Goal: Transaction & Acquisition: Download file/media

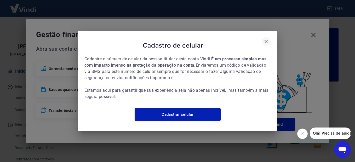
click at [268, 39] on icon "button" at bounding box center [266, 41] width 6 height 6
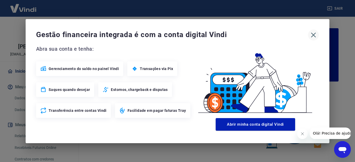
click at [311, 34] on icon "button" at bounding box center [313, 35] width 8 height 8
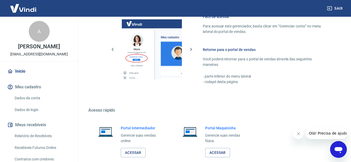
scroll to position [321, 0]
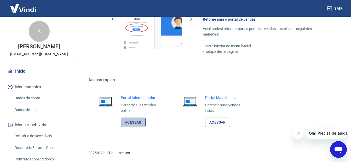
click at [130, 122] on link "Acessar" at bounding box center [133, 122] width 25 height 10
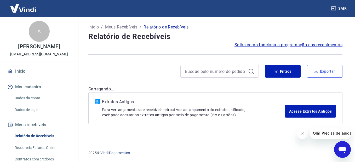
click at [322, 74] on button "Exportar" at bounding box center [324, 71] width 36 height 13
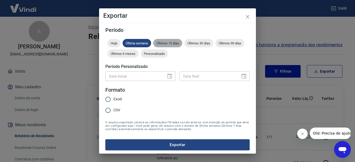
click at [165, 44] on span "Últimos 15 dias" at bounding box center [167, 43] width 29 height 4
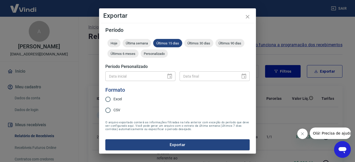
drag, startPoint x: 107, startPoint y: 100, endPoint x: 107, endPoint y: 107, distance: 6.8
click at [107, 107] on div "Excel CSV" at bounding box center [115, 105] width 21 height 23
click at [107, 110] on input "CSV" at bounding box center [107, 110] width 11 height 11
radio input "true"
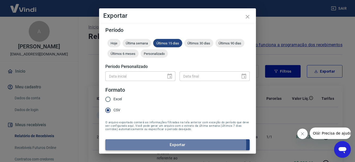
click at [175, 144] on button "Exportar" at bounding box center [177, 144] width 144 height 11
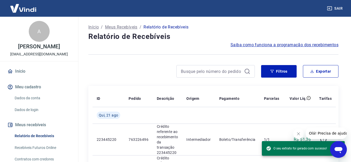
click at [158, 53] on div at bounding box center [213, 54] width 250 height 13
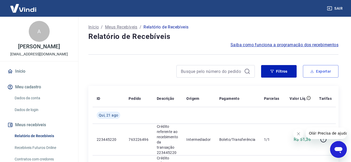
click at [318, 69] on button "Exportar" at bounding box center [321, 71] width 36 height 13
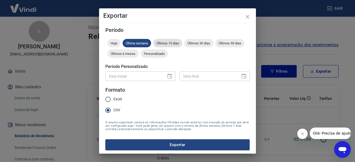
click at [169, 42] on span "Últimos 15 dias" at bounding box center [167, 43] width 29 height 4
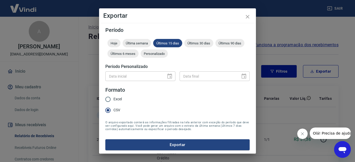
click at [181, 144] on button "Exportar" at bounding box center [177, 144] width 144 height 11
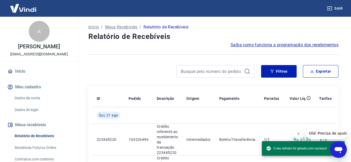
click at [144, 77] on div at bounding box center [171, 71] width 166 height 13
